Goal: Task Accomplishment & Management: Use online tool/utility

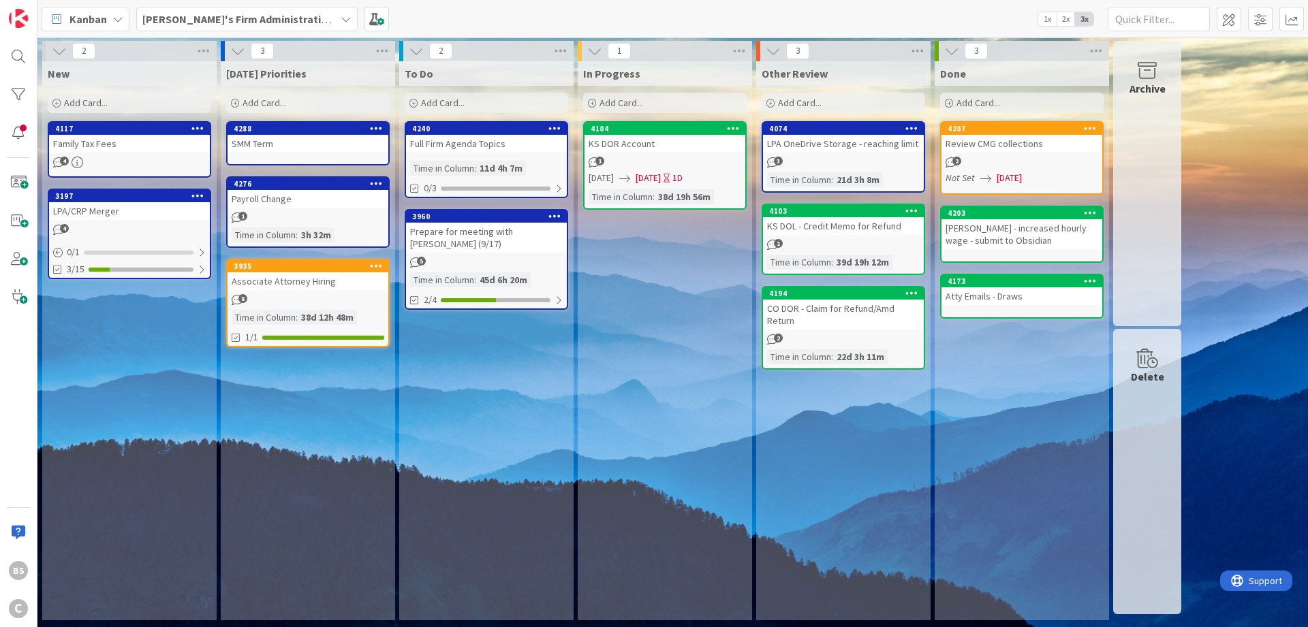
click at [185, 6] on div "[PERSON_NAME]'s Firm Administration Board 1x 2x 3x" at bounding box center [672, 18] width 1270 height 37
click at [185, 22] on b "[PERSON_NAME]'s Firm Administration Board" at bounding box center [253, 19] width 223 height 14
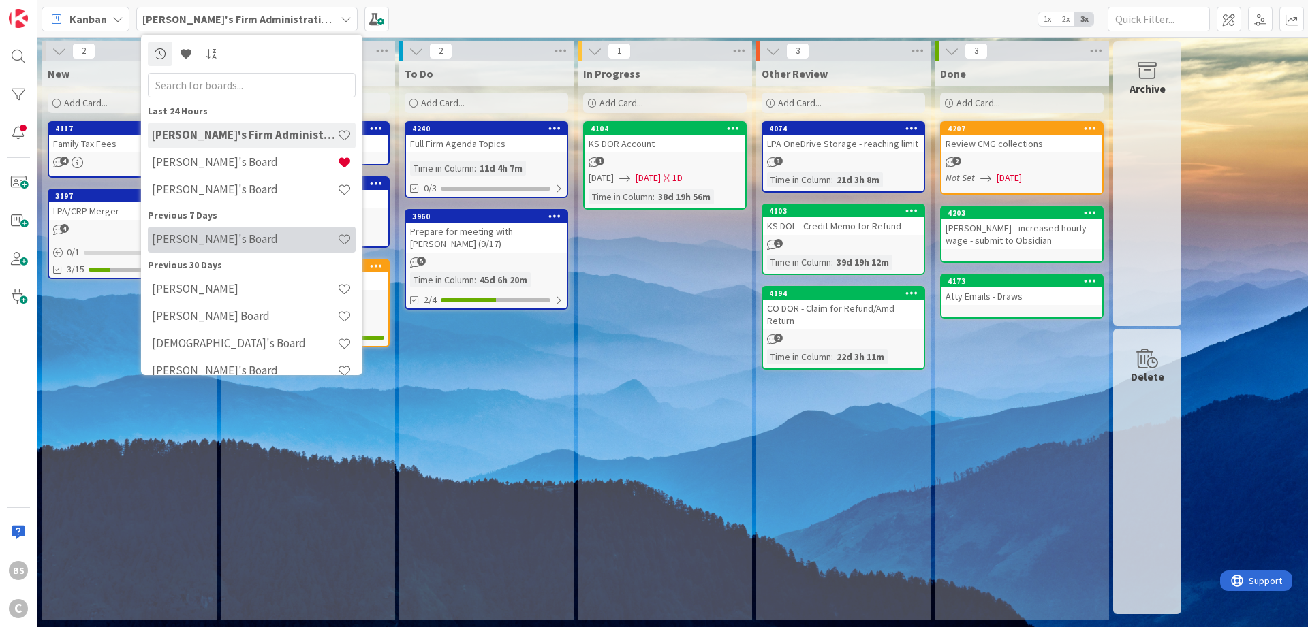
click at [223, 231] on div "[PERSON_NAME]'s Board" at bounding box center [252, 240] width 208 height 26
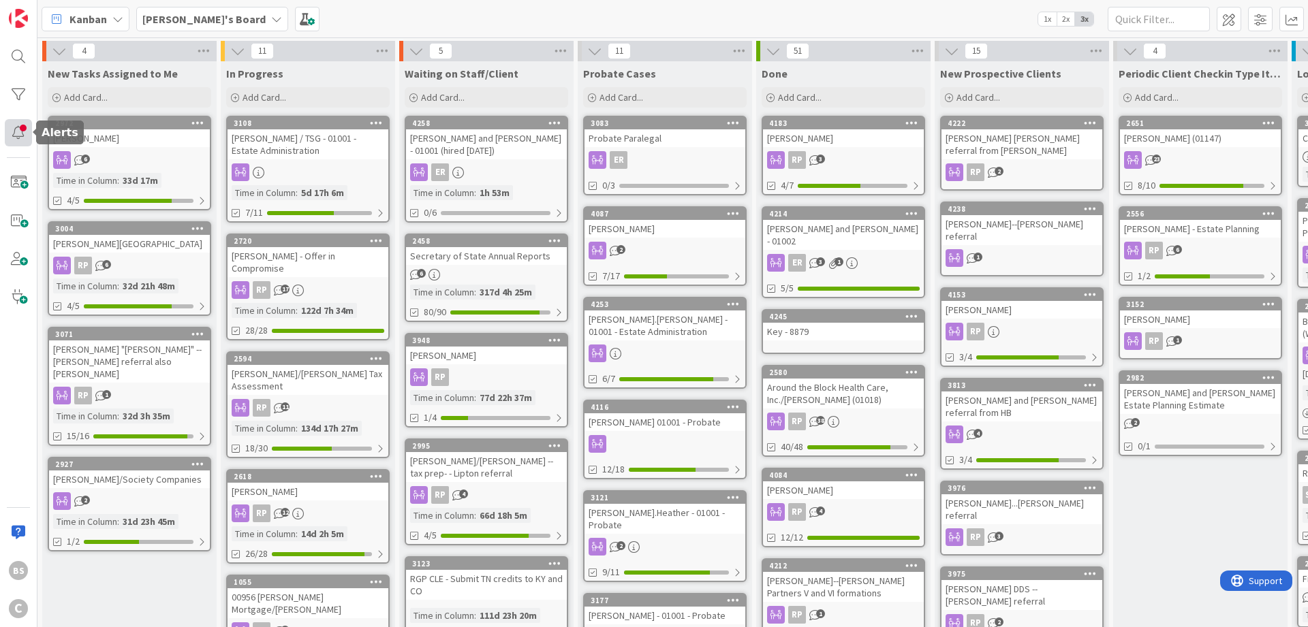
click at [17, 127] on div at bounding box center [18, 132] width 27 height 27
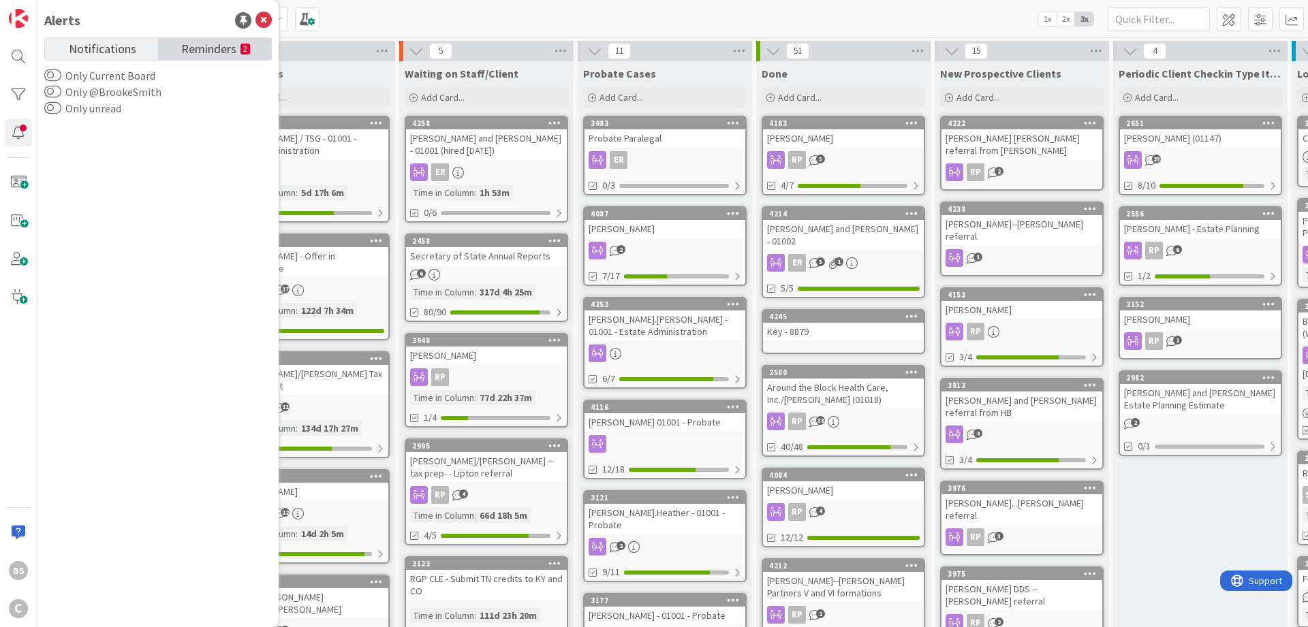
click at [195, 54] on span "Reminders" at bounding box center [208, 47] width 55 height 19
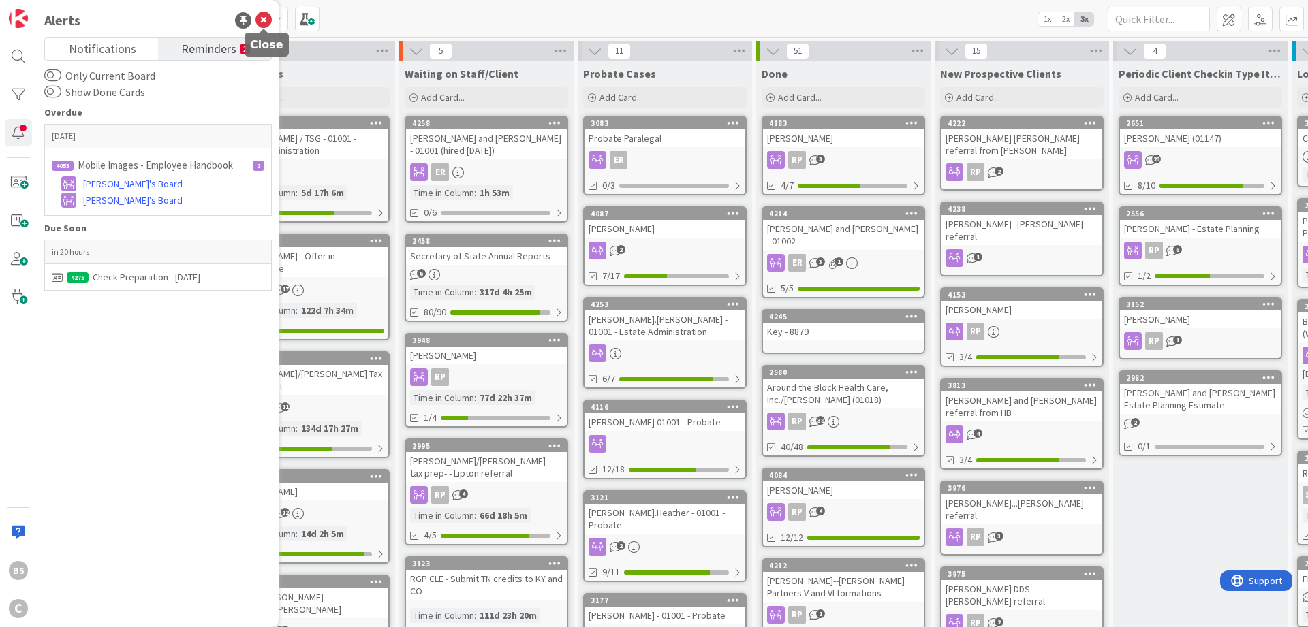
click at [262, 18] on icon at bounding box center [263, 20] width 16 height 16
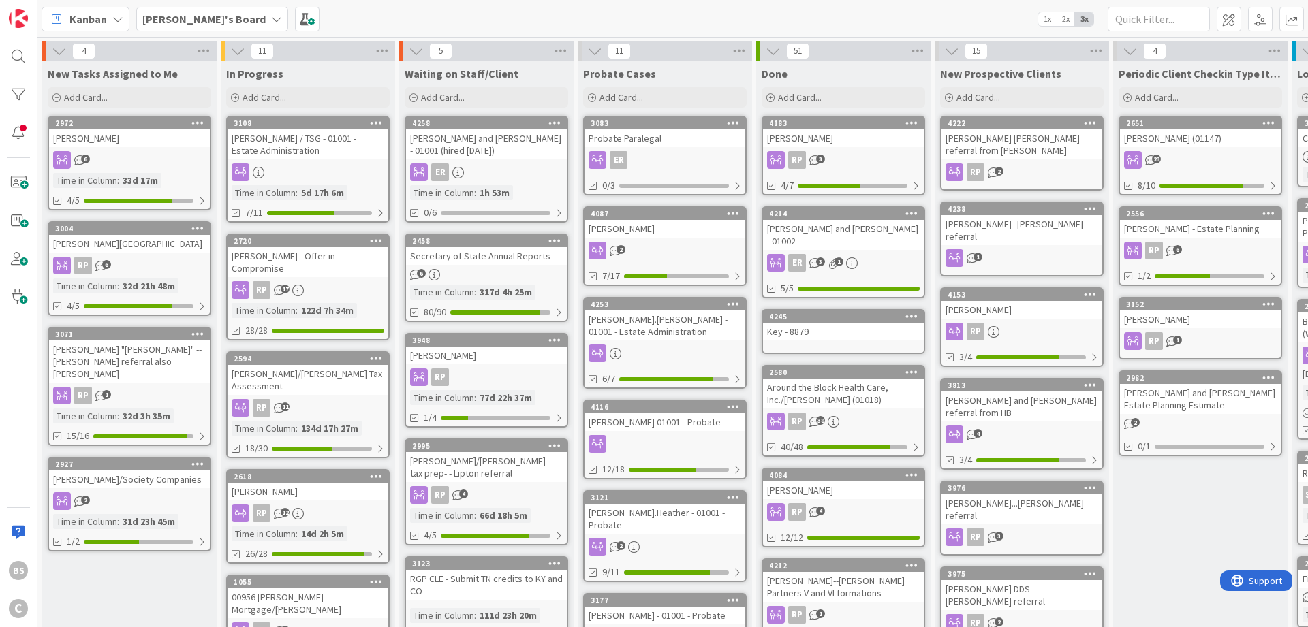
click at [192, 20] on b "[PERSON_NAME]'s Board" at bounding box center [203, 19] width 123 height 14
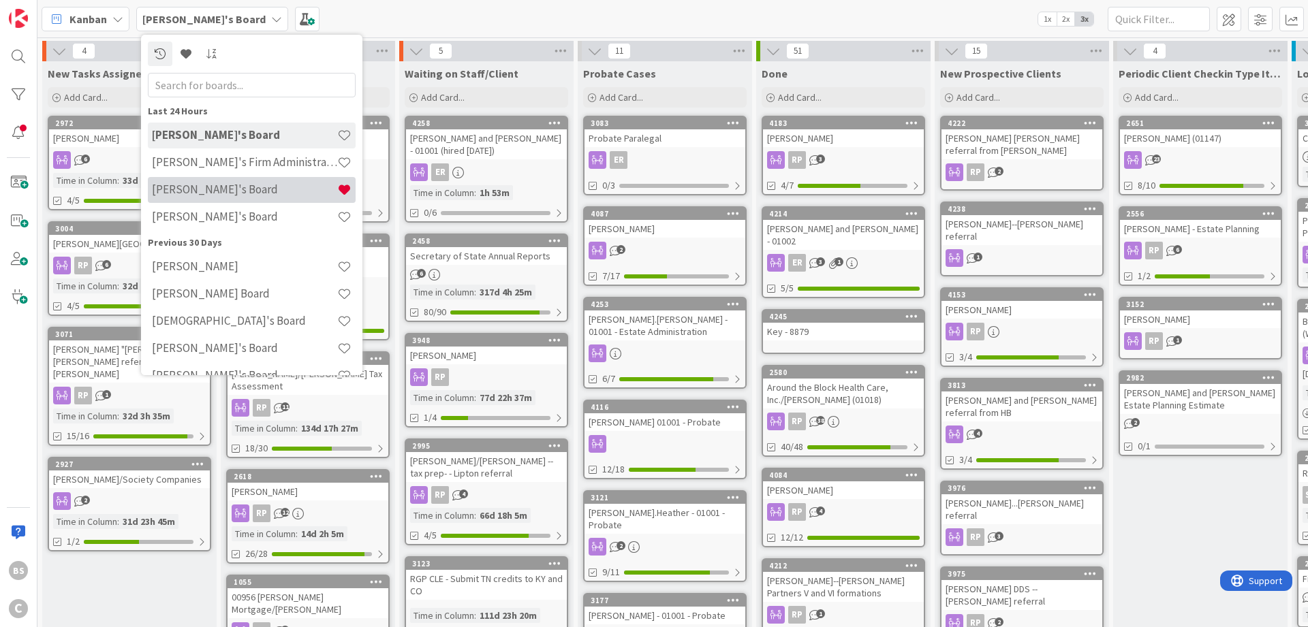
click at [199, 185] on h4 "[PERSON_NAME]'s Board" at bounding box center [244, 190] width 185 height 14
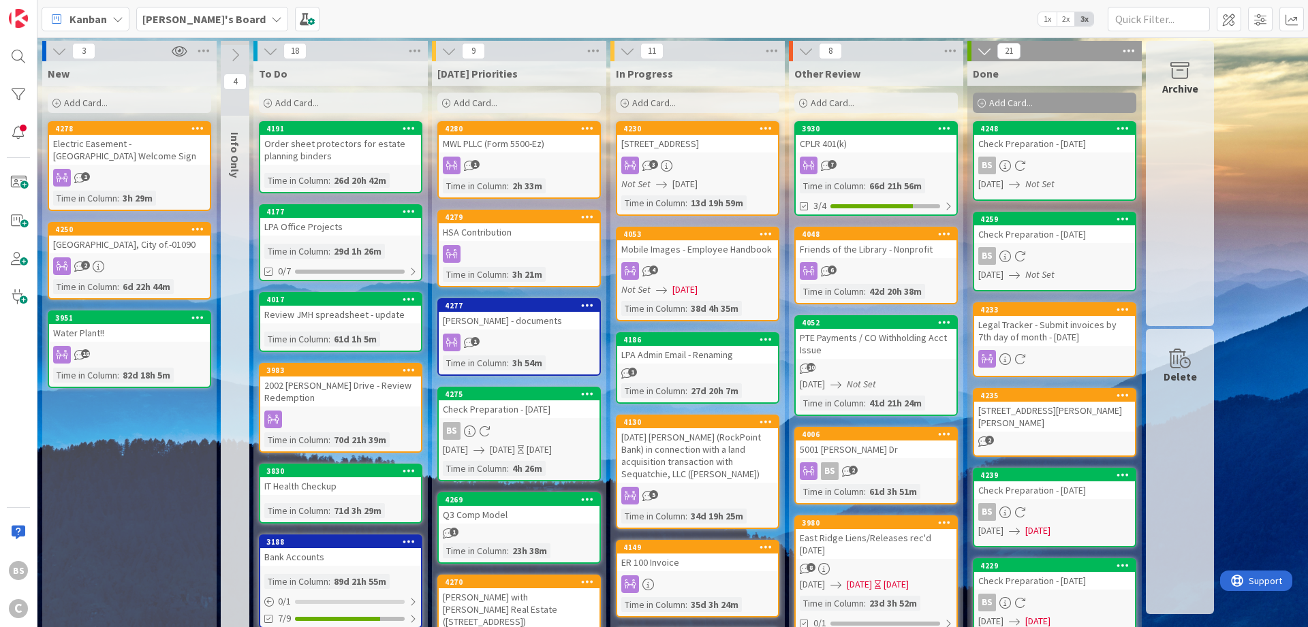
click at [522, 227] on div "HSA Contribution" at bounding box center [519, 232] width 161 height 18
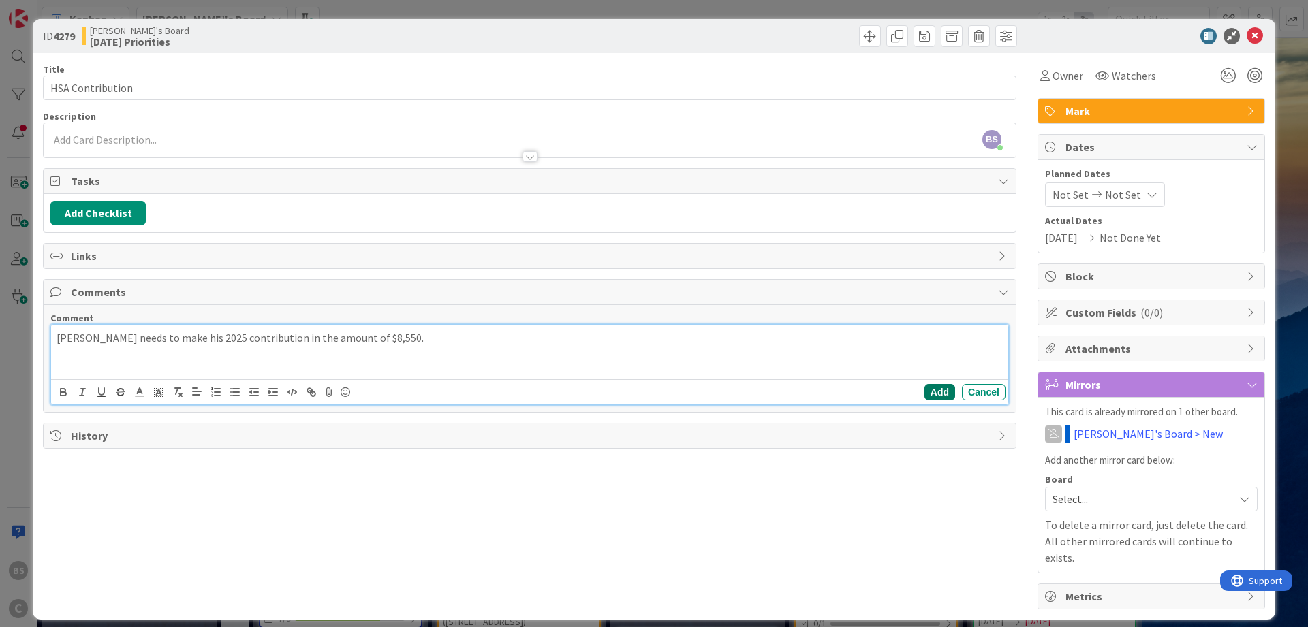
click at [939, 392] on button "Add" at bounding box center [939, 392] width 31 height 16
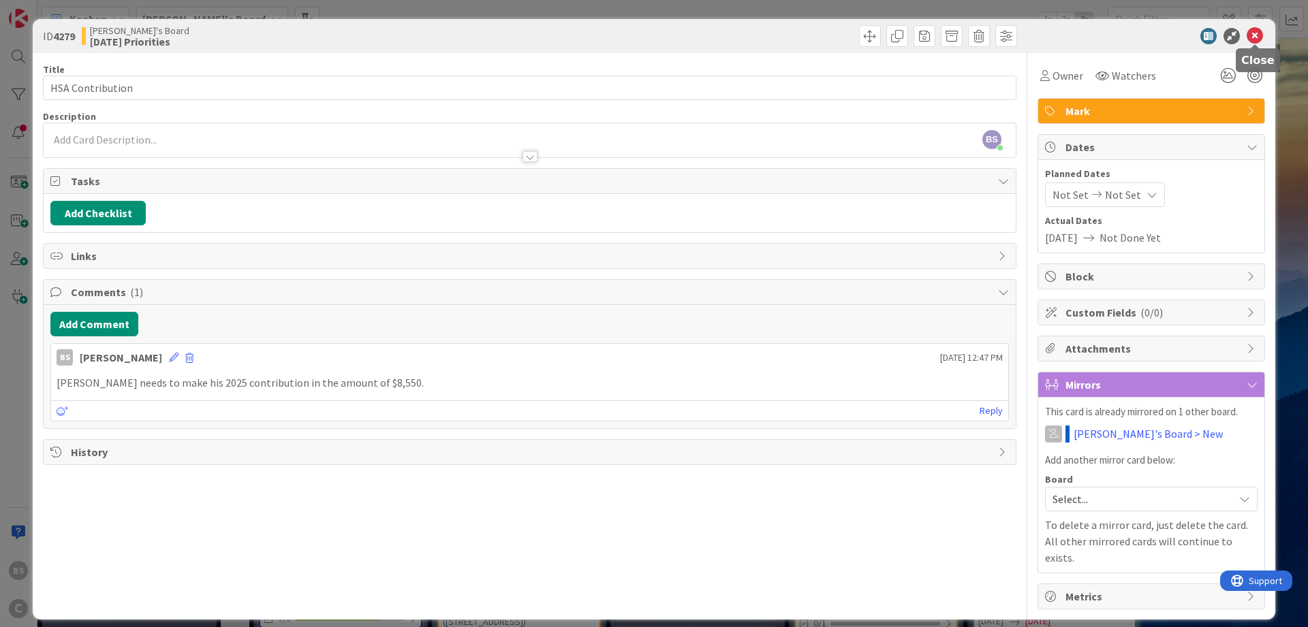
click at [1257, 35] on icon at bounding box center [1255, 36] width 16 height 16
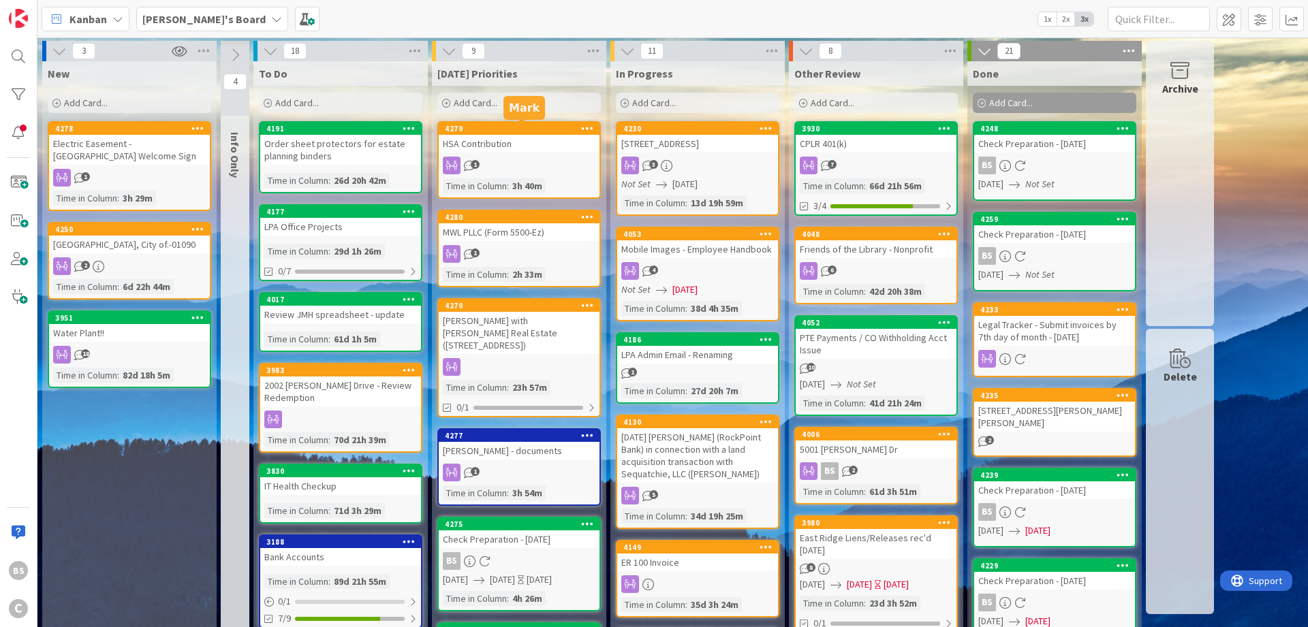
click at [500, 320] on div "[PERSON_NAME] with [PERSON_NAME] Real Estate ([STREET_ADDRESS])" at bounding box center [519, 333] width 161 height 42
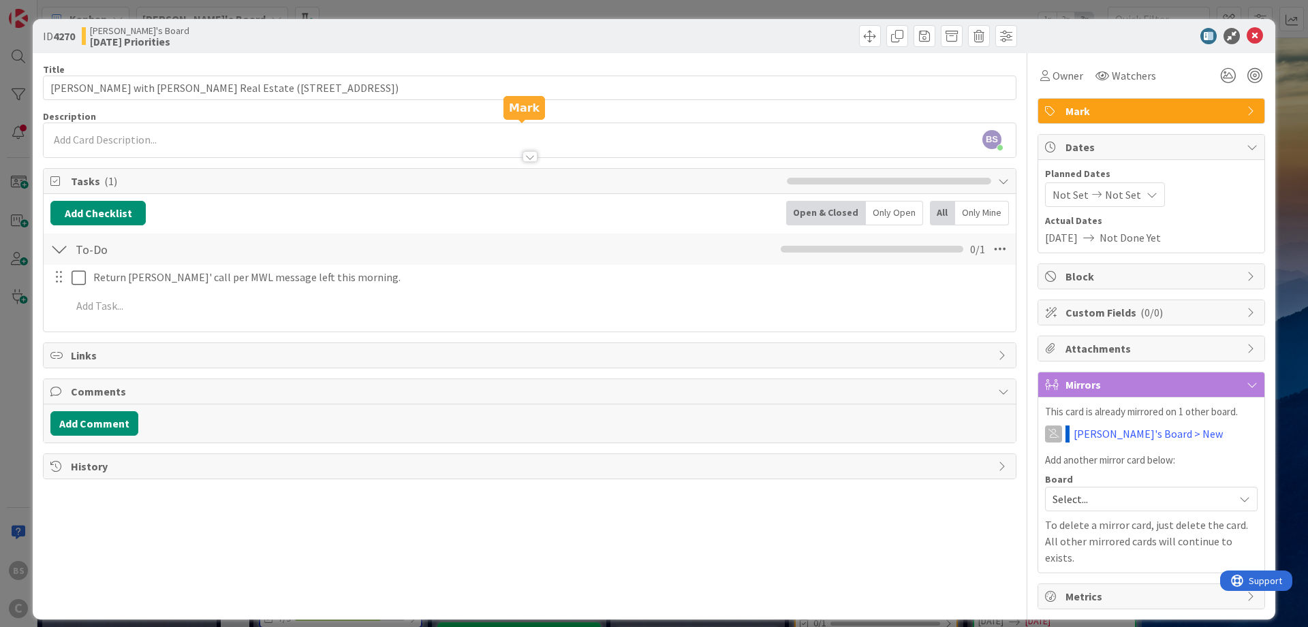
click at [55, 281] on div at bounding box center [59, 277] width 18 height 20
click at [61, 279] on div at bounding box center [59, 277] width 18 height 20
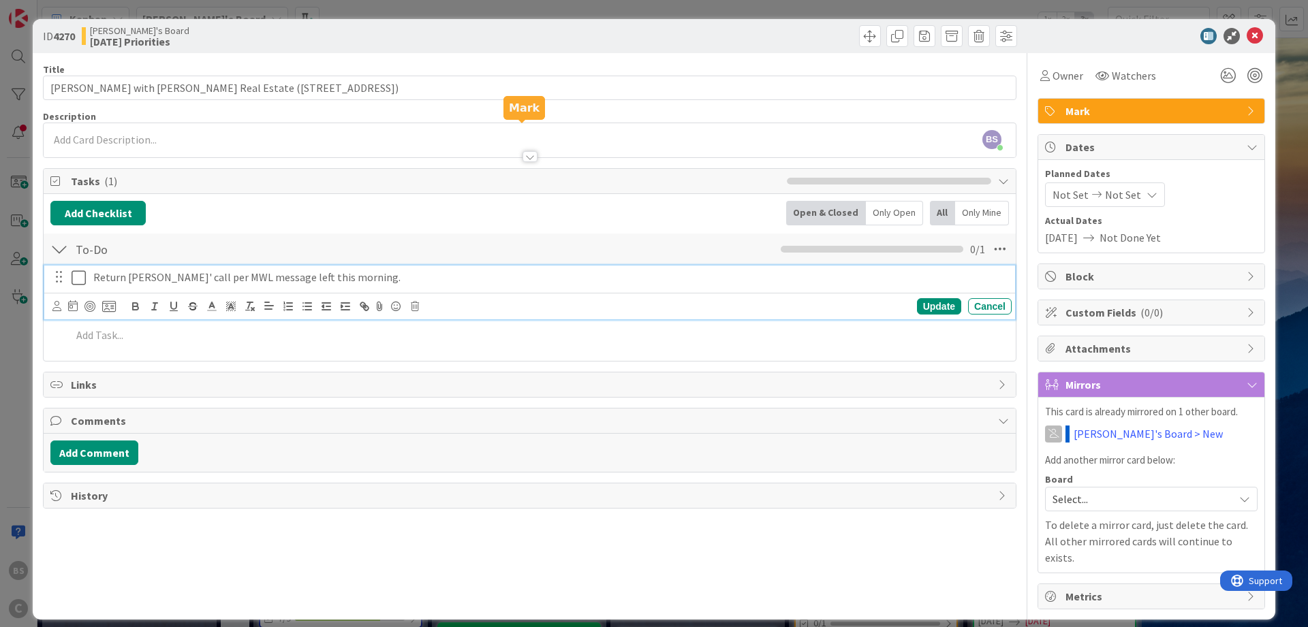
click at [666, 280] on p "Return [PERSON_NAME]' call per MWL message left this morning." at bounding box center [549, 278] width 913 height 16
click at [412, 306] on icon at bounding box center [415, 307] width 8 height 10
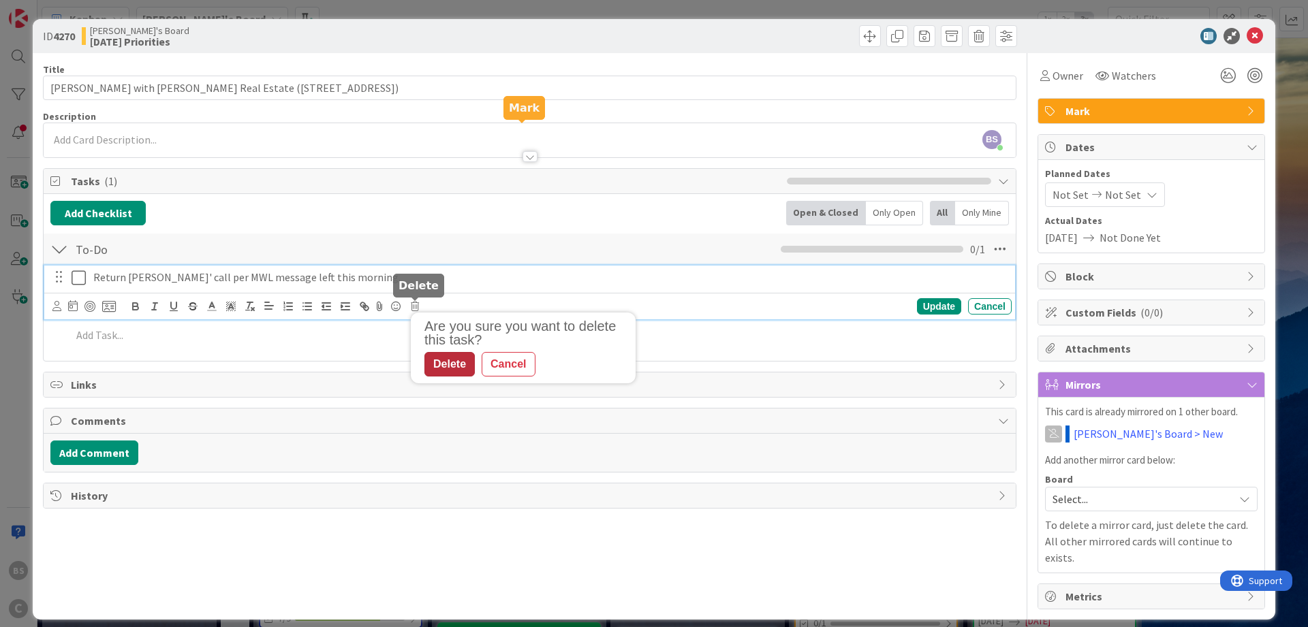
click at [446, 364] on div "Delete" at bounding box center [449, 364] width 50 height 25
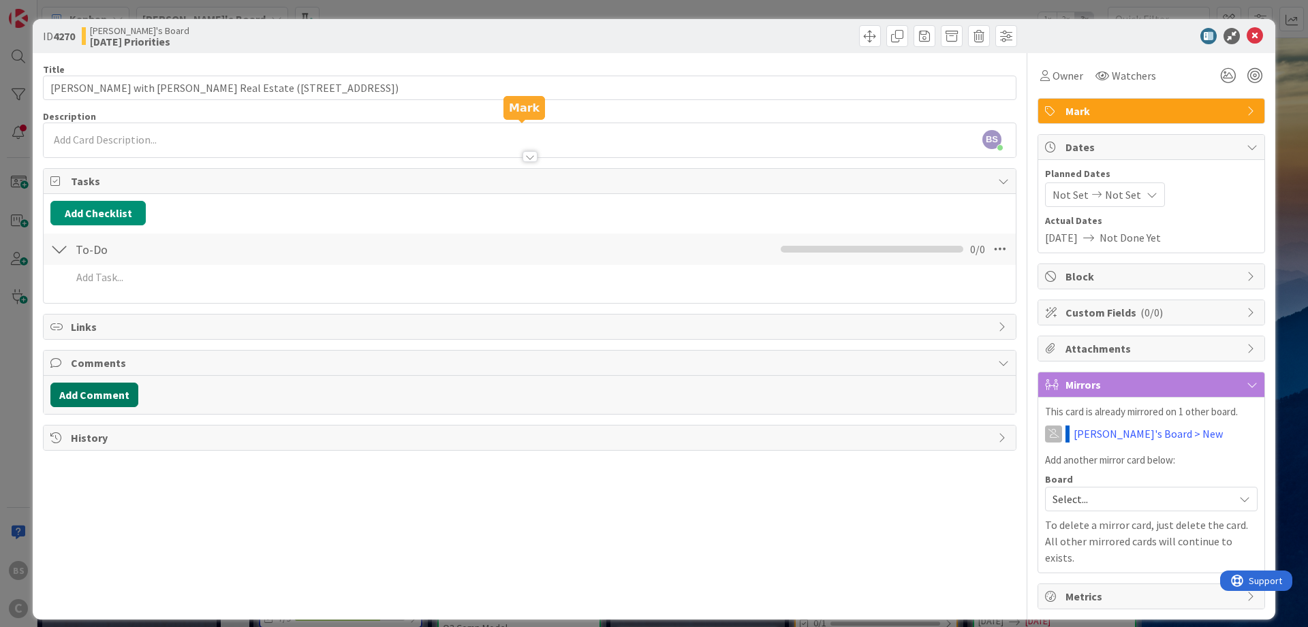
click at [97, 396] on button "Add Comment" at bounding box center [94, 395] width 88 height 25
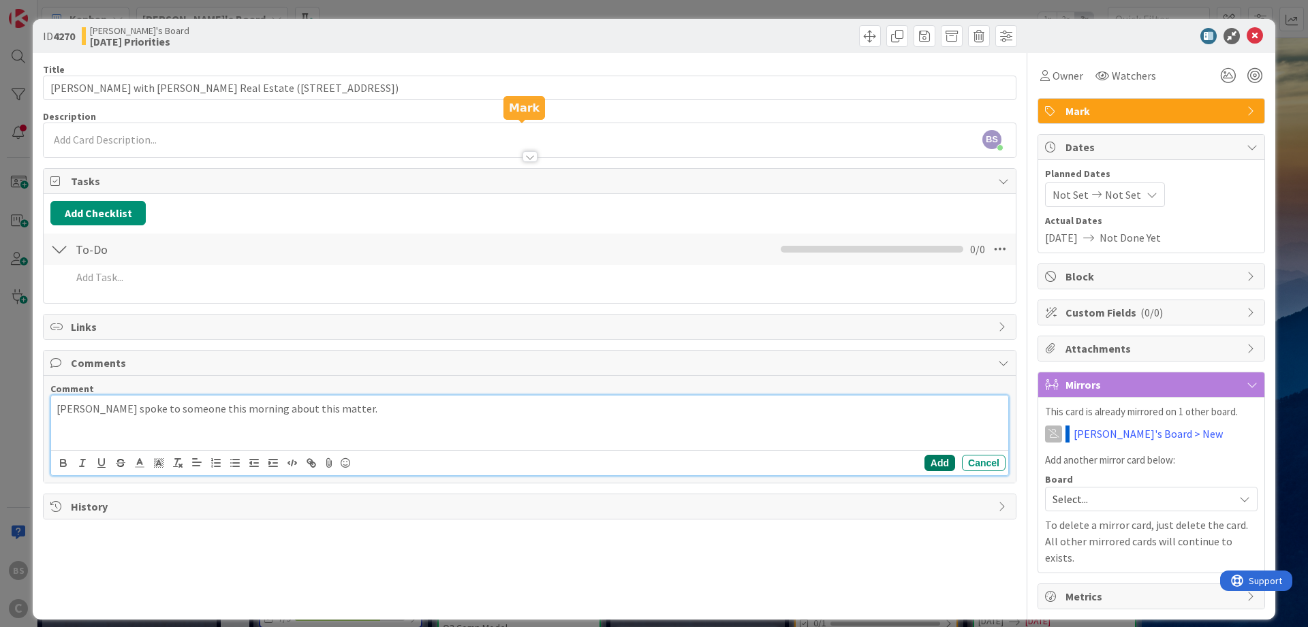
click at [935, 463] on button "Add" at bounding box center [939, 463] width 31 height 16
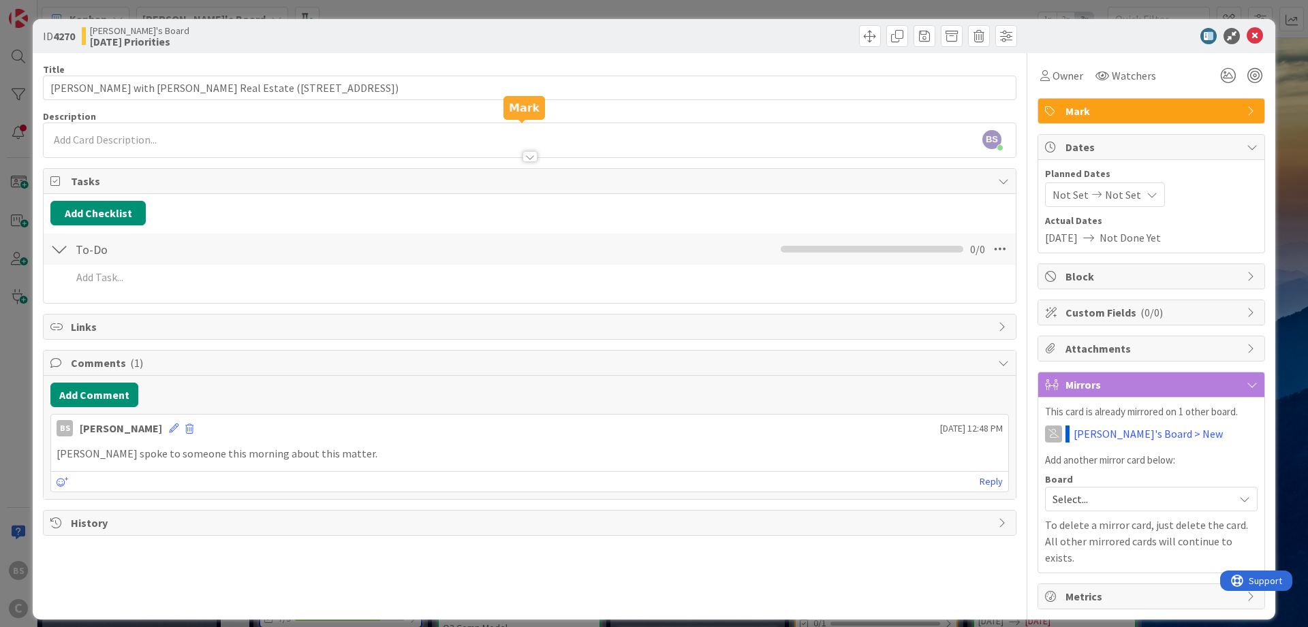
click at [1251, 25] on div "ID 4270 [PERSON_NAME]'s Board [DATE] Priorities" at bounding box center [654, 36] width 1243 height 34
click at [1254, 31] on icon at bounding box center [1255, 36] width 16 height 16
